Goal: Obtain resource: Download file/media

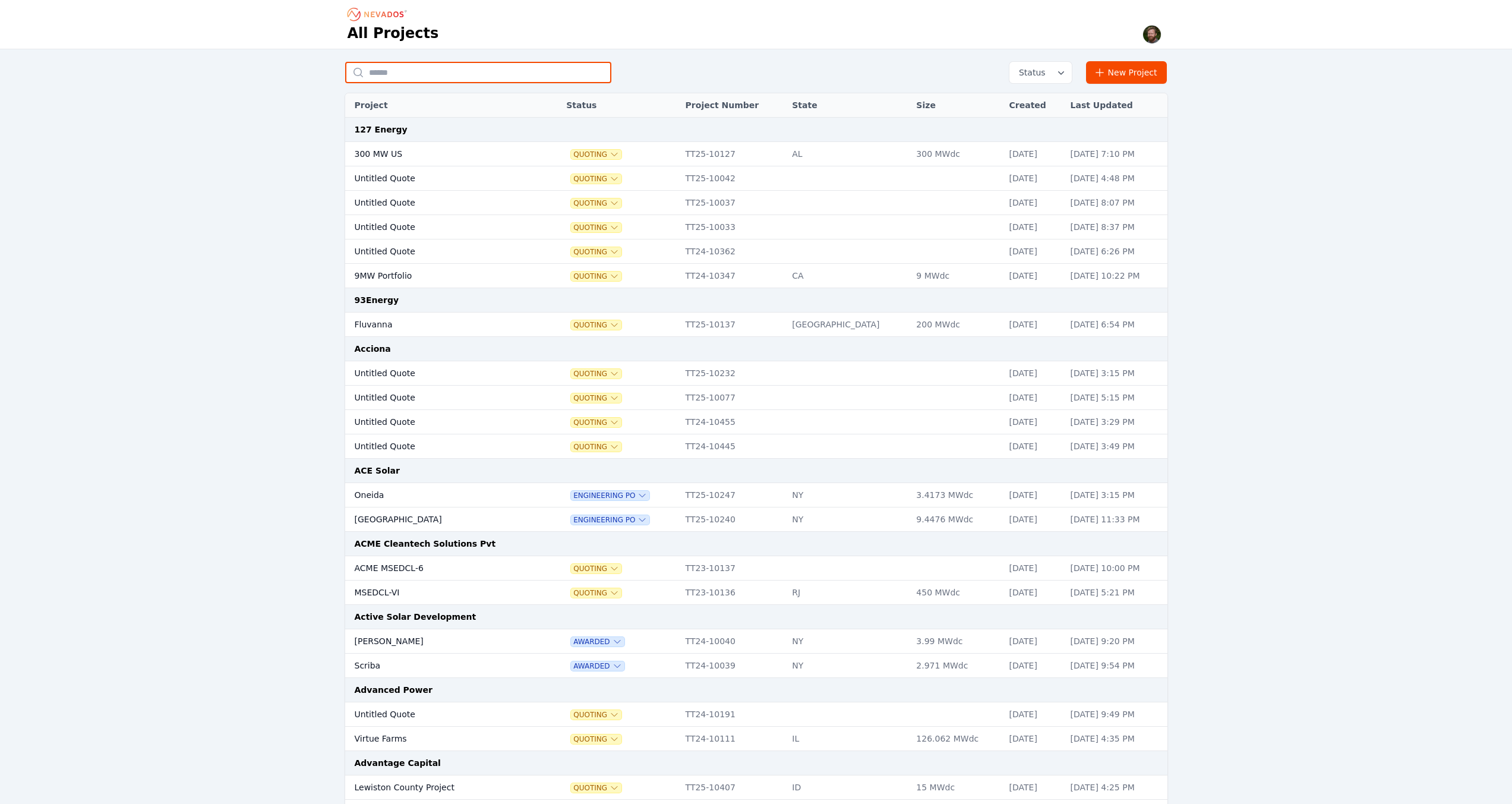
click at [453, 71] on input "text" at bounding box center [478, 72] width 266 height 21
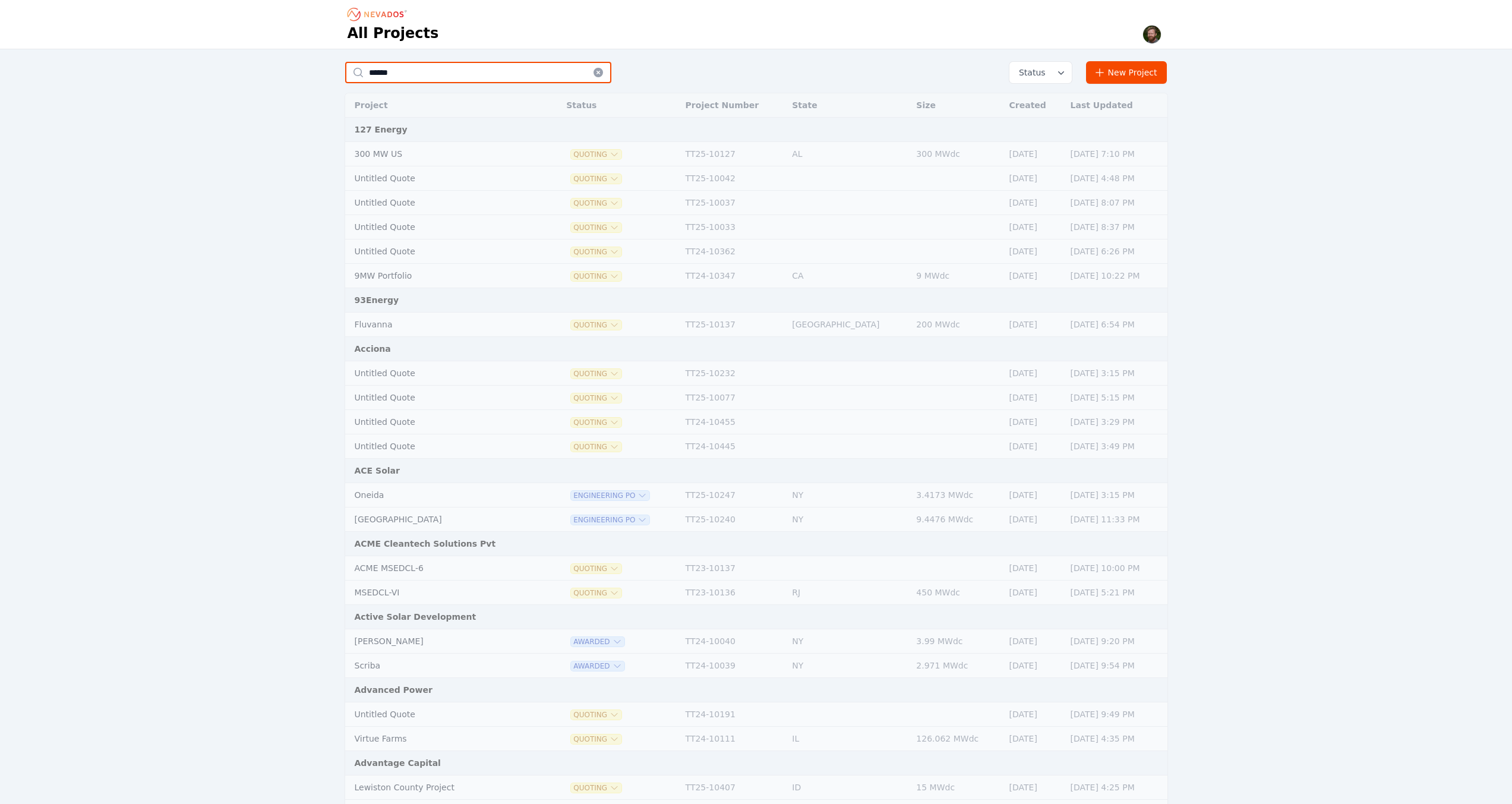
type input "****"
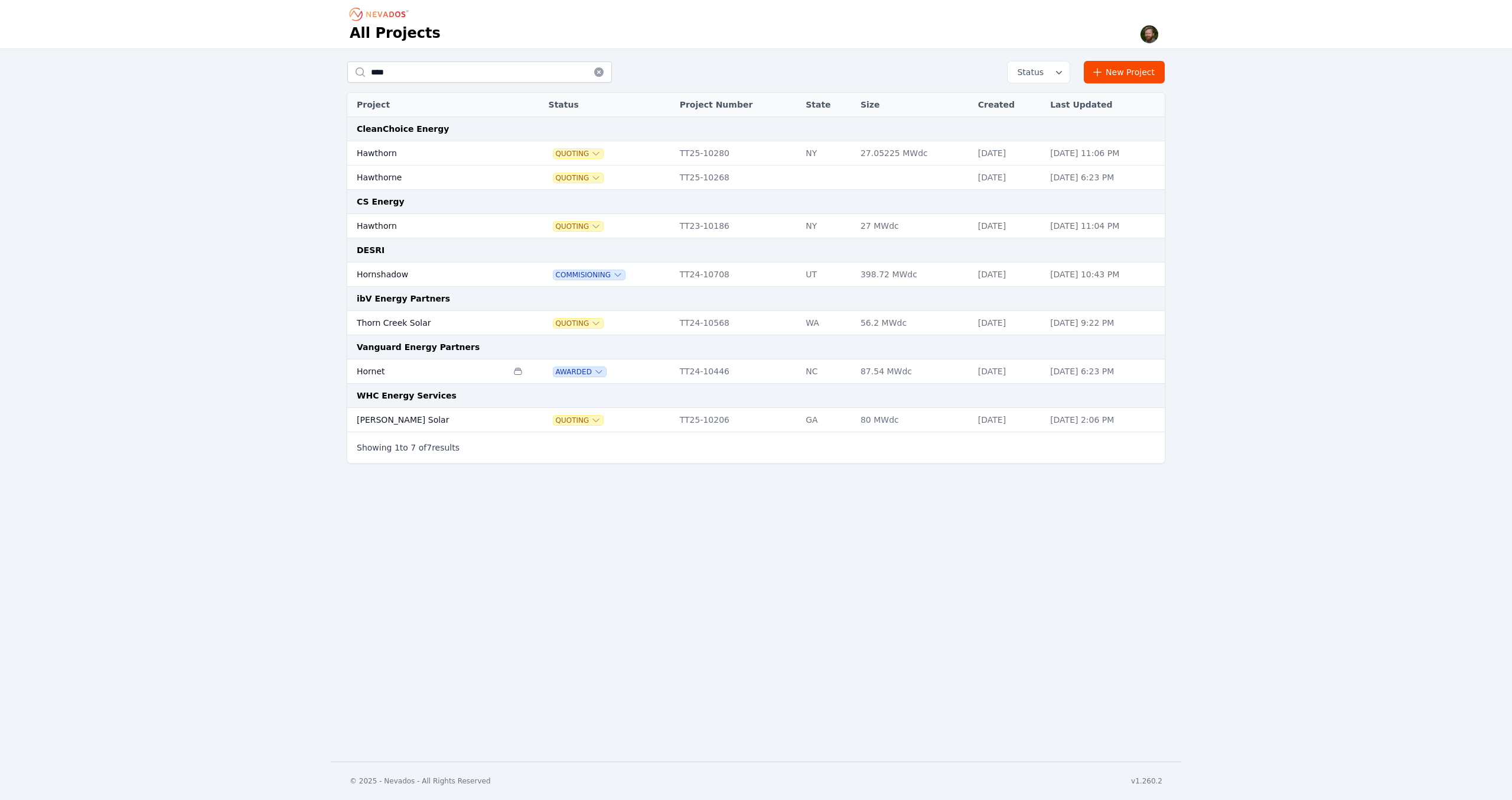
click at [373, 371] on td "Hornet" at bounding box center [428, 371] width 161 height 25
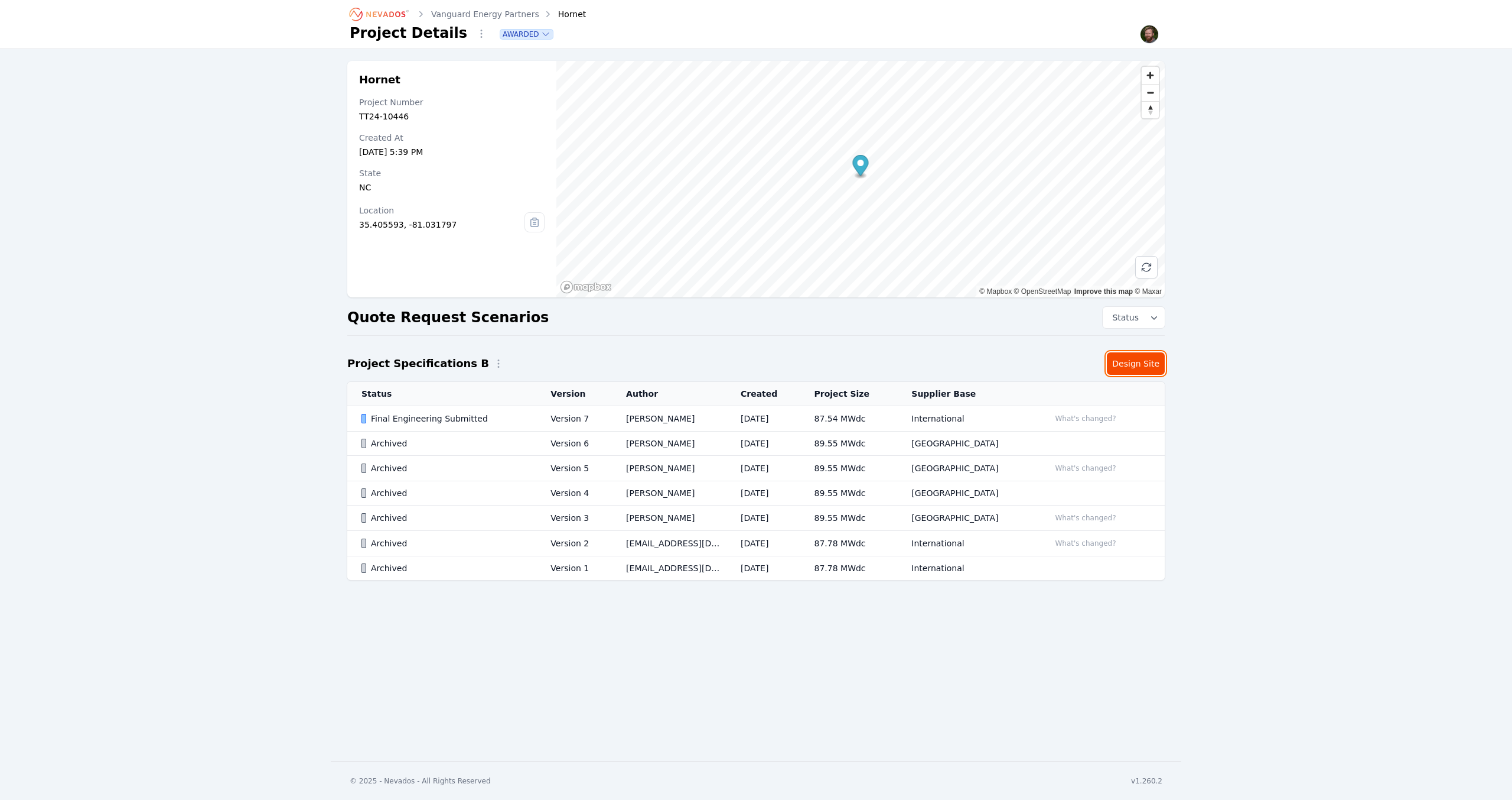
click at [1136, 361] on link "Design Site" at bounding box center [1135, 363] width 57 height 23
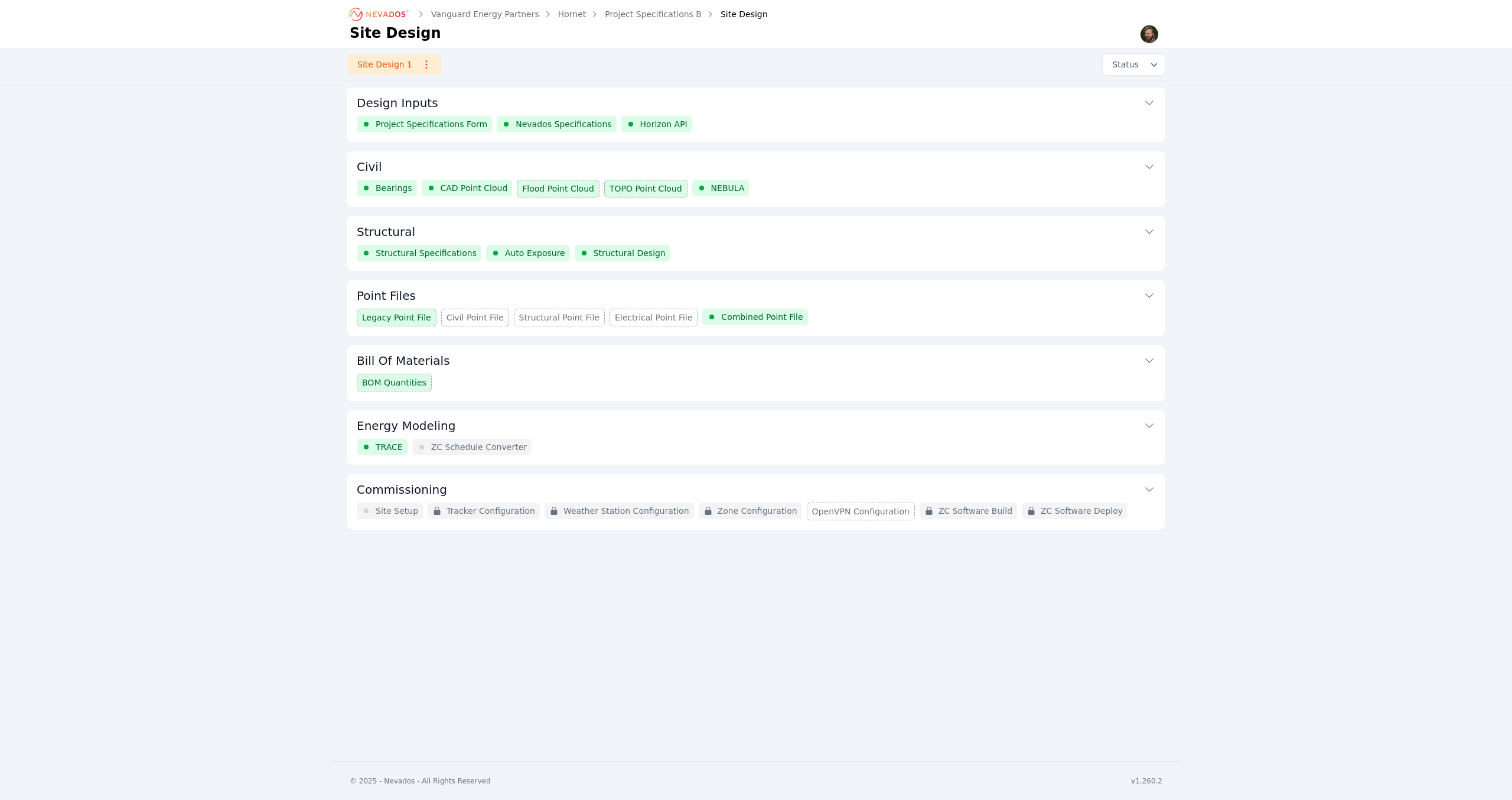
click at [879, 249] on div "Structural Specifications Auto Exposure Structural Design" at bounding box center [756, 253] width 799 height 16
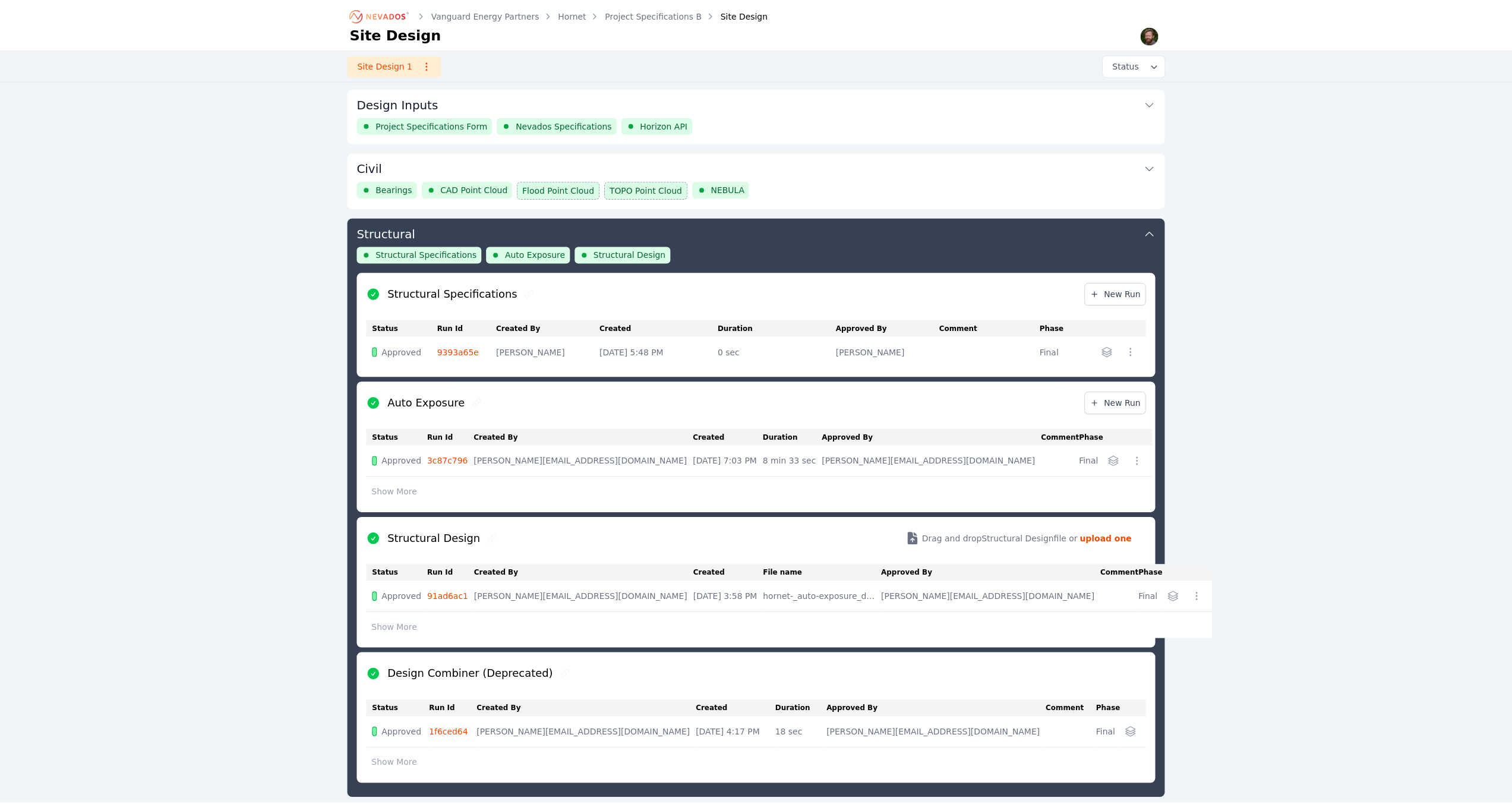
scroll to position [128, 0]
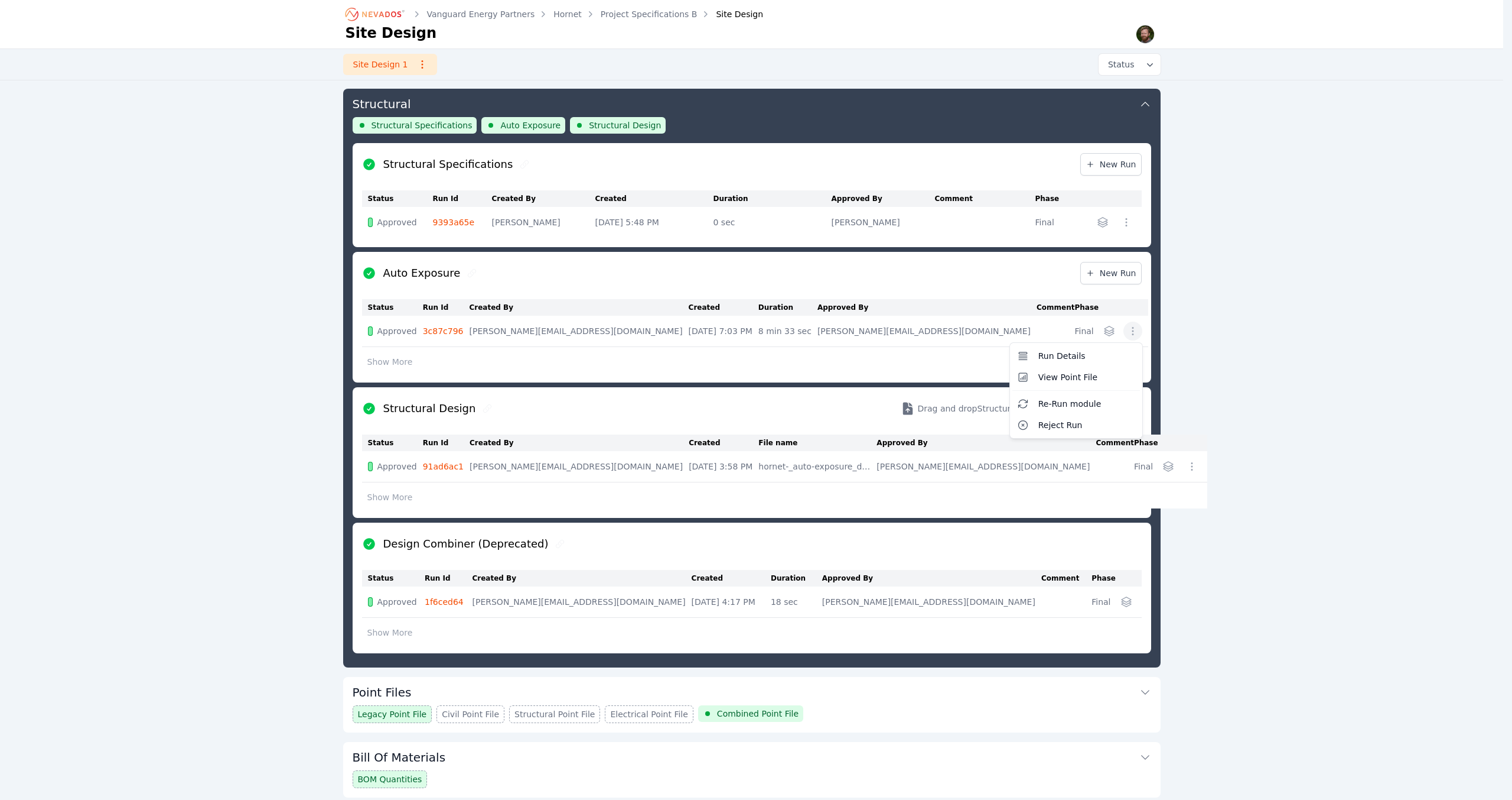
click at [1127, 331] on icon "button" at bounding box center [1133, 330] width 12 height 12
click at [1066, 379] on span "View Point File" at bounding box center [1068, 377] width 59 height 12
